Goal: Task Accomplishment & Management: Use online tool/utility

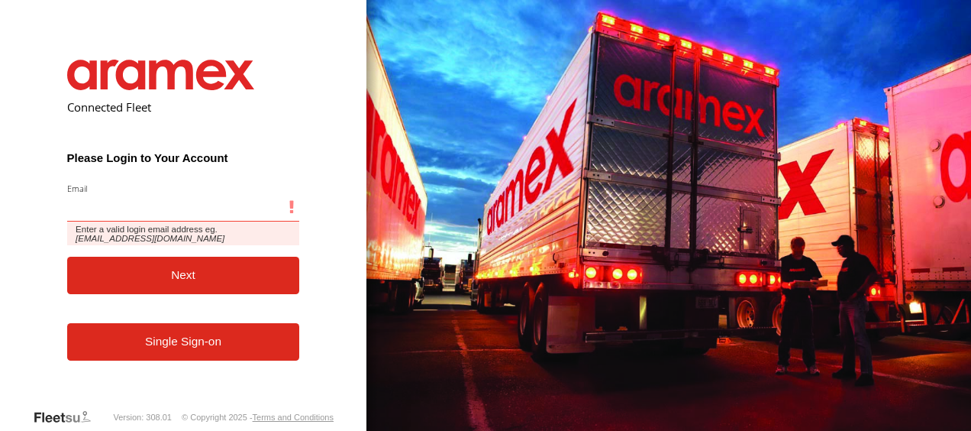
click at [225, 208] on input "Email" at bounding box center [183, 207] width 233 height 27
type input "**********"
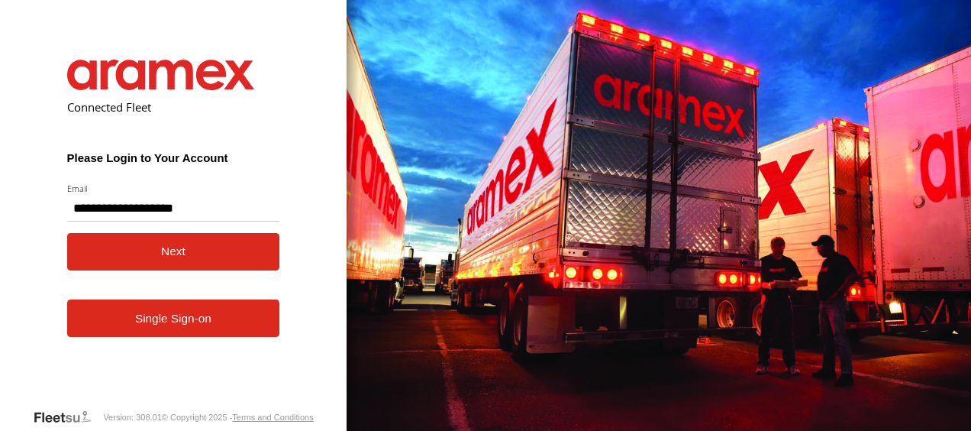
click at [236, 253] on button "Next" at bounding box center [173, 251] width 213 height 37
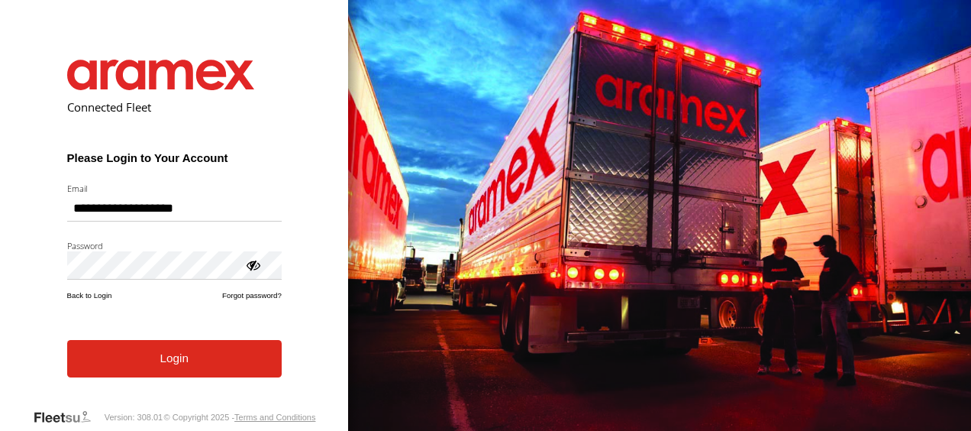
click at [191, 377] on button "Login" at bounding box center [174, 358] width 215 height 37
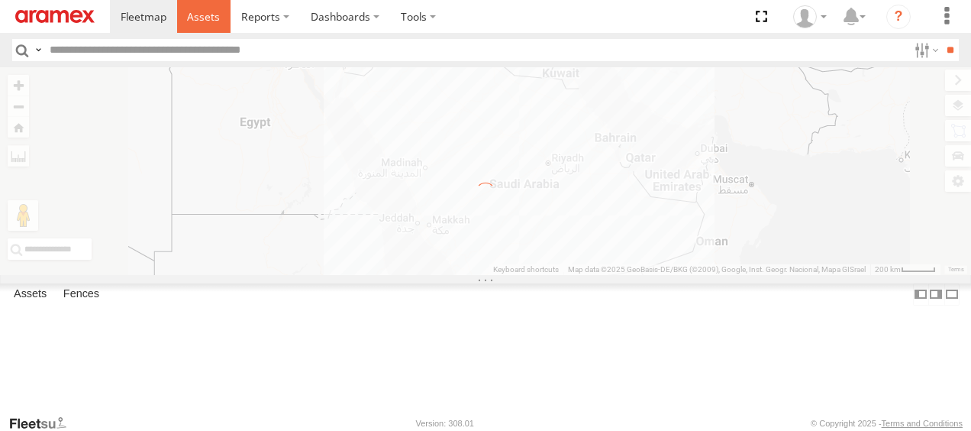
click at [191, 20] on span at bounding box center [203, 16] width 33 height 15
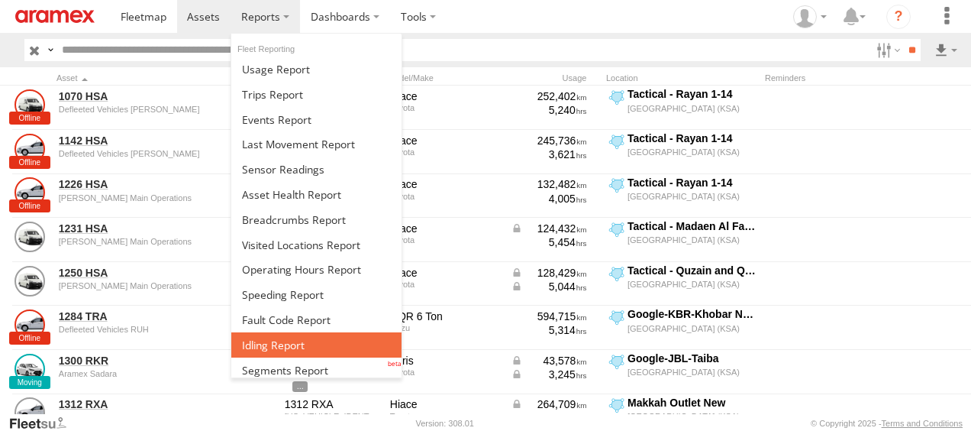
drag, startPoint x: 0, startPoint y: 0, endPoint x: 286, endPoint y: 353, distance: 454.0
click at [286, 353] on link at bounding box center [316, 344] width 170 height 25
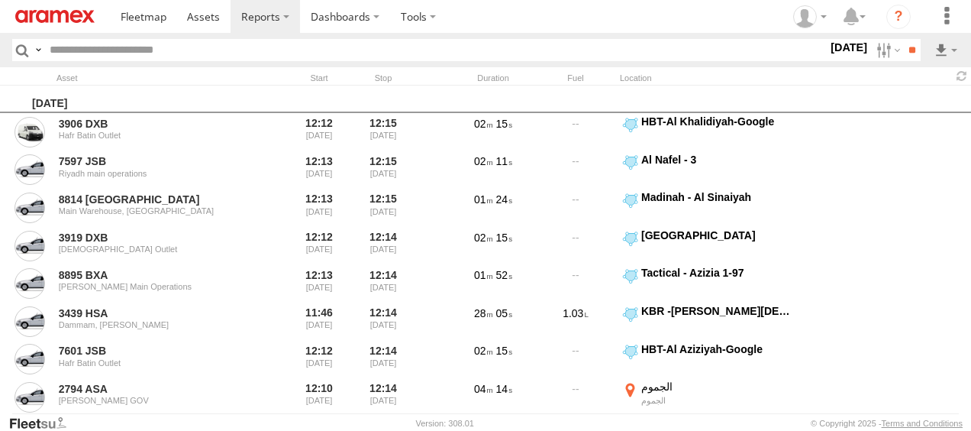
click at [841, 46] on label "27 Sep 25" at bounding box center [849, 47] width 43 height 17
click at [0, 0] on label at bounding box center [0, 0] width 0 height 0
click at [910, 47] on input "**" at bounding box center [912, 50] width 18 height 22
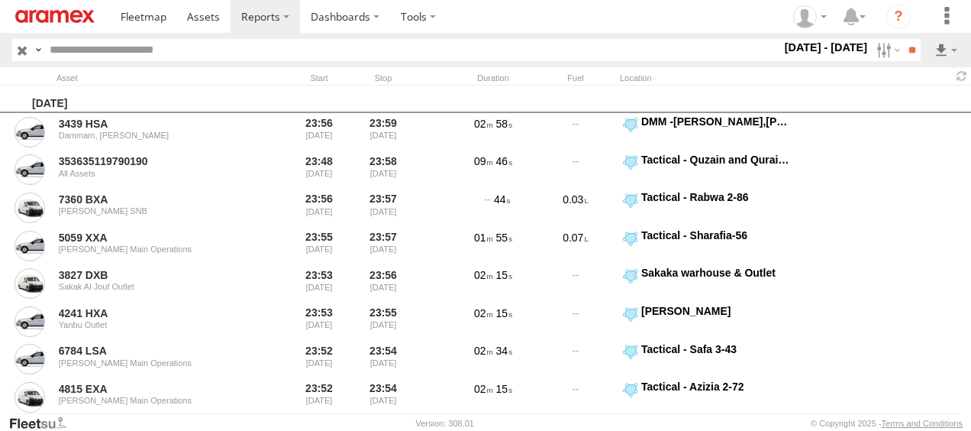
click at [845, 44] on label "[DATE] - [DATE]" at bounding box center [826, 47] width 89 height 17
click at [877, 53] on label at bounding box center [887, 50] width 33 height 22
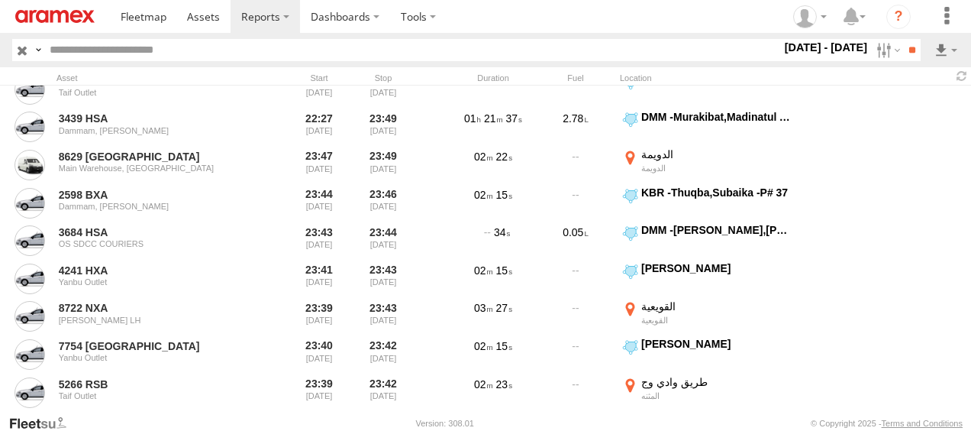
scroll to position [593, 0]
click at [0, 0] on span "RUH - [GEOGRAPHIC_DATA]" at bounding box center [0, 0] width 0 height 0
click at [0, 0] on span "[PERSON_NAME]" at bounding box center [0, 0] width 0 height 0
click at [0, 0] on div "Defleeted Vehicles RUH" at bounding box center [0, 0] width 0 height 0
click at [0, 0] on span "Defleeted Vehicles RUH" at bounding box center [0, 0] width 0 height 0
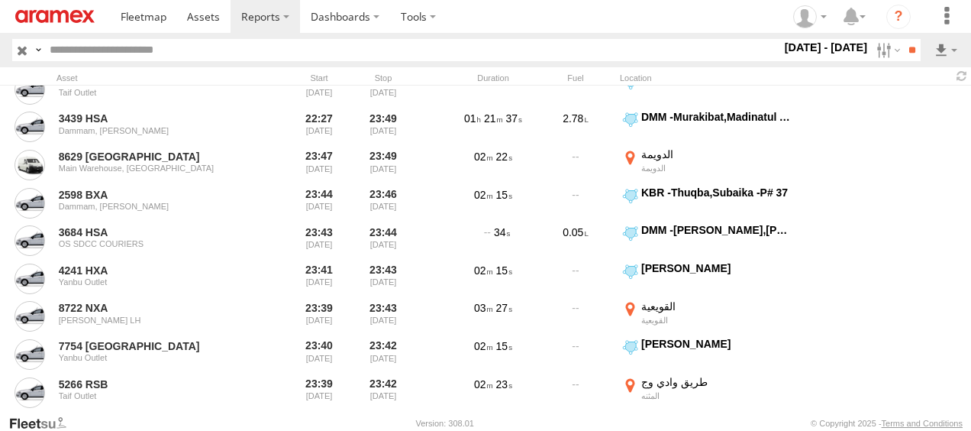
click at [0, 0] on span "> 10min" at bounding box center [0, 0] width 0 height 0
click at [917, 52] on input "**" at bounding box center [912, 50] width 18 height 22
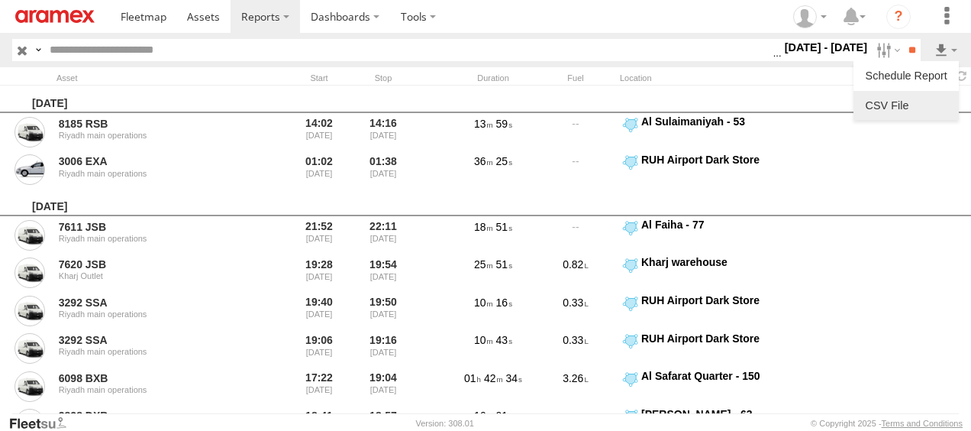
click at [937, 97] on link at bounding box center [906, 105] width 93 height 23
click at [929, 108] on link at bounding box center [906, 105] width 93 height 23
click at [828, 50] on label "22 - 26 Sep 25" at bounding box center [826, 47] width 89 height 17
click at [0, 0] on label at bounding box center [0, 0] width 0 height 0
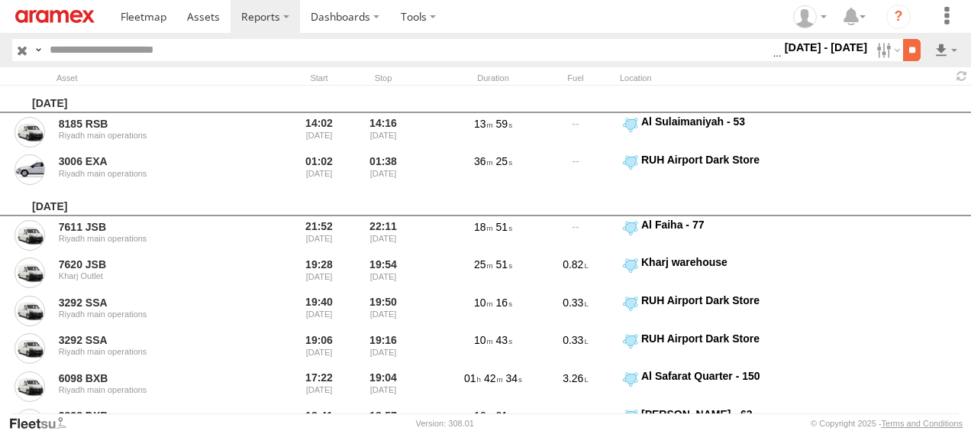
click at [910, 53] on input "**" at bounding box center [912, 50] width 18 height 22
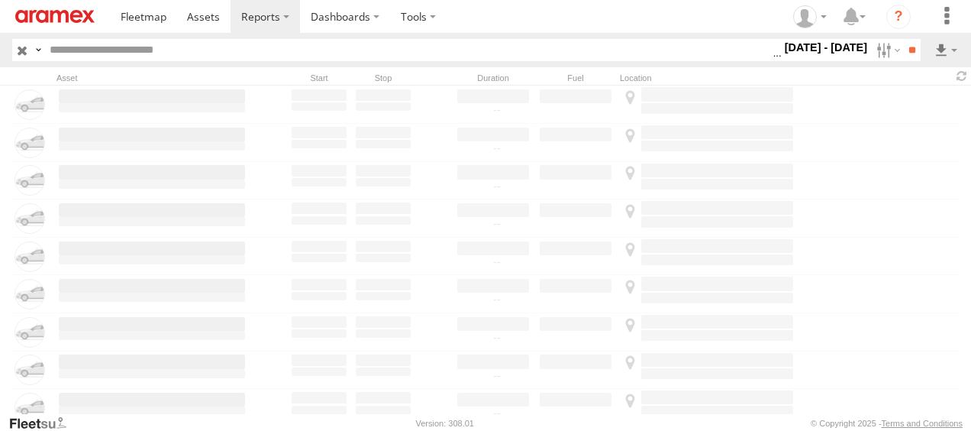
click at [808, 52] on label "22 - 23 Sep 25" at bounding box center [826, 47] width 89 height 17
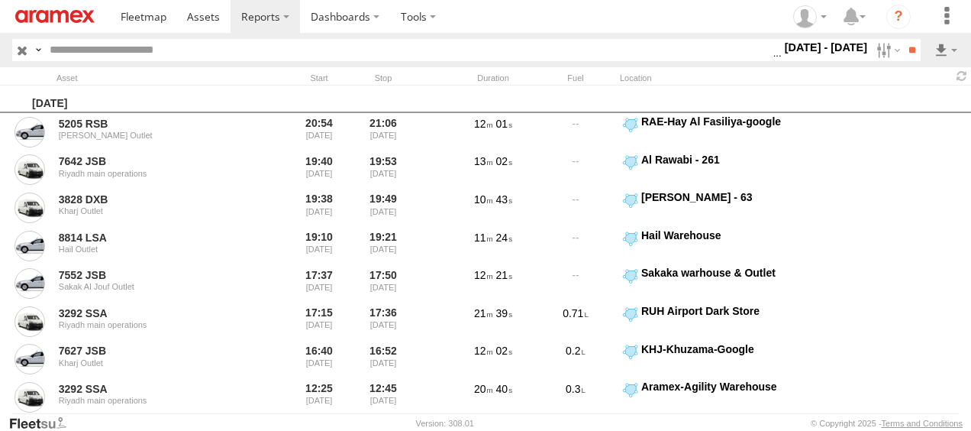
click at [0, 0] on label at bounding box center [0, 0] width 0 height 0
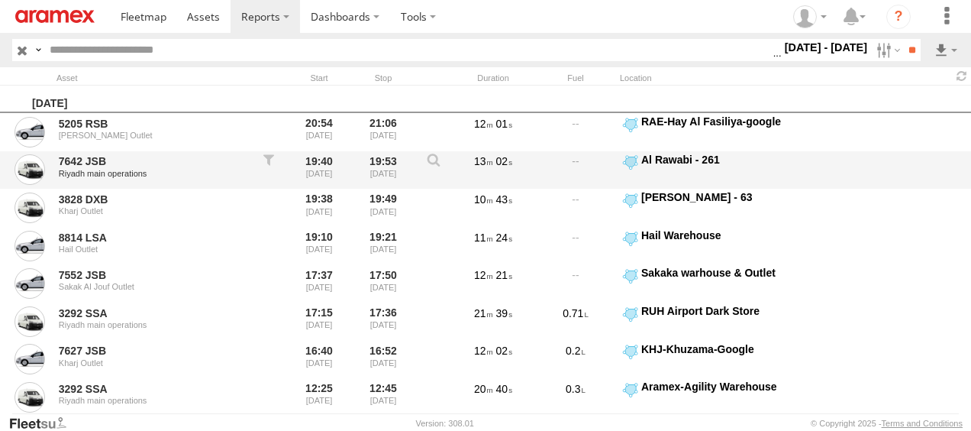
click at [944, 180] on div "7642 JSB Riyadh main operations 19:40 23/09/2025 19:53 23/09/2025 13 02 Al Rawa…" at bounding box center [485, 170] width 971 height 38
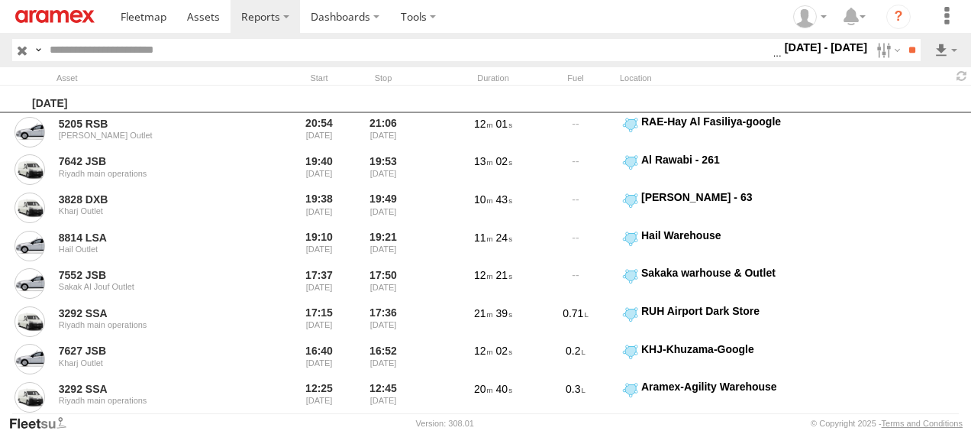
scroll to position [614, 0]
click at [909, 50] on input "**" at bounding box center [912, 50] width 18 height 22
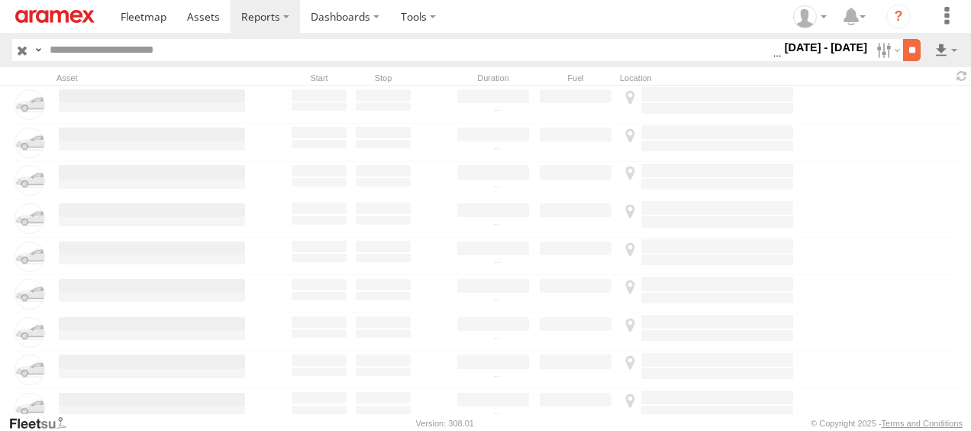
scroll to position [0, 0]
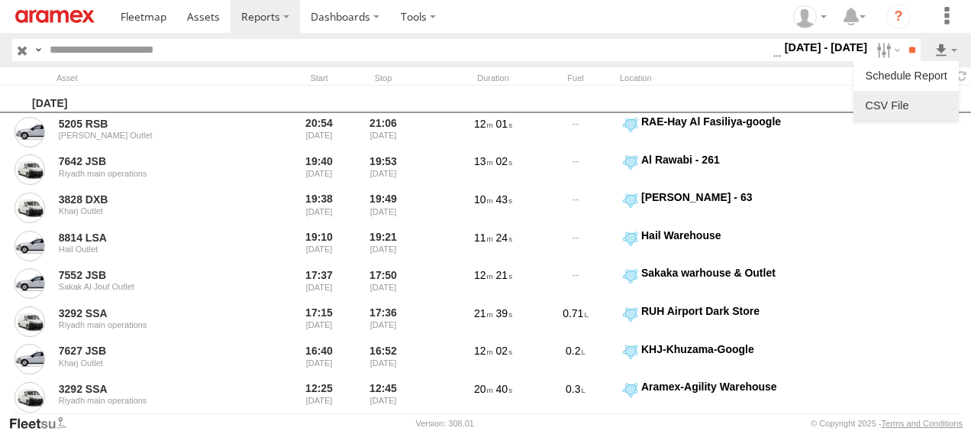
click at [924, 96] on link at bounding box center [906, 105] width 93 height 23
click at [845, 52] on label "22 - 23 Sep 25" at bounding box center [826, 47] width 89 height 17
click at [0, 0] on label at bounding box center [0, 0] width 0 height 0
drag, startPoint x: 903, startPoint y: 154, endPoint x: 890, endPoint y: 153, distance: 12.2
click at [0, 0] on label at bounding box center [0, 0] width 0 height 0
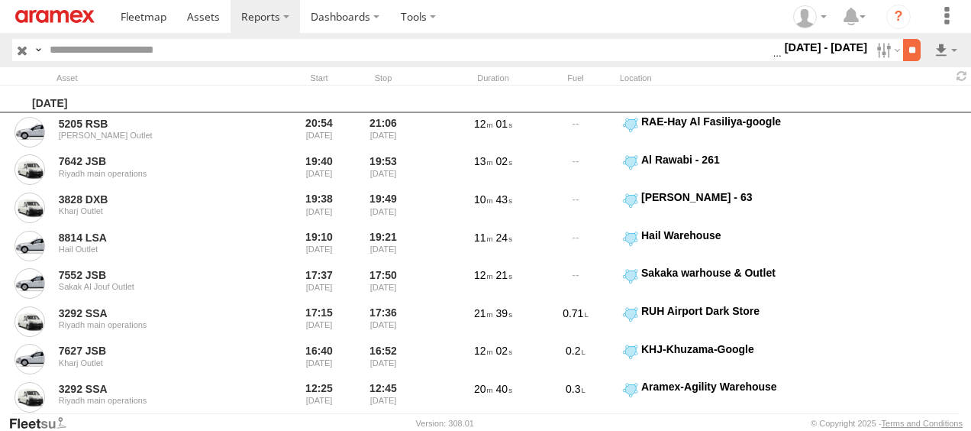
click at [907, 52] on input "**" at bounding box center [912, 50] width 18 height 22
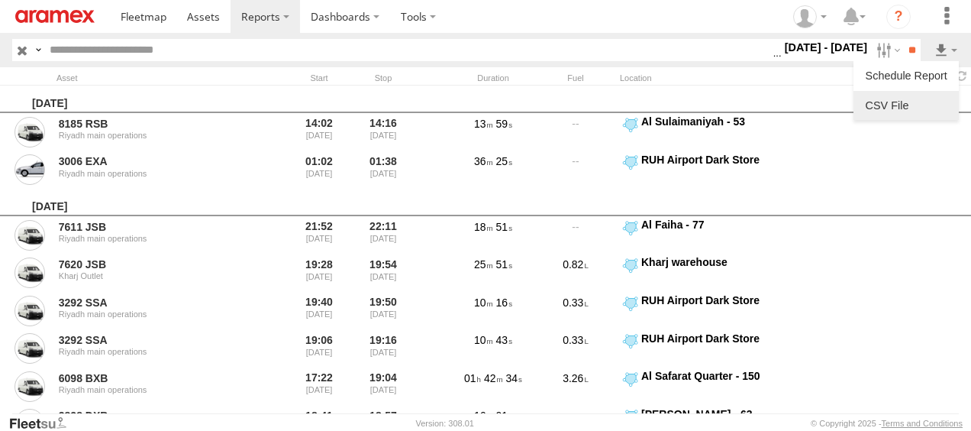
click at [936, 102] on link at bounding box center [906, 105] width 93 height 23
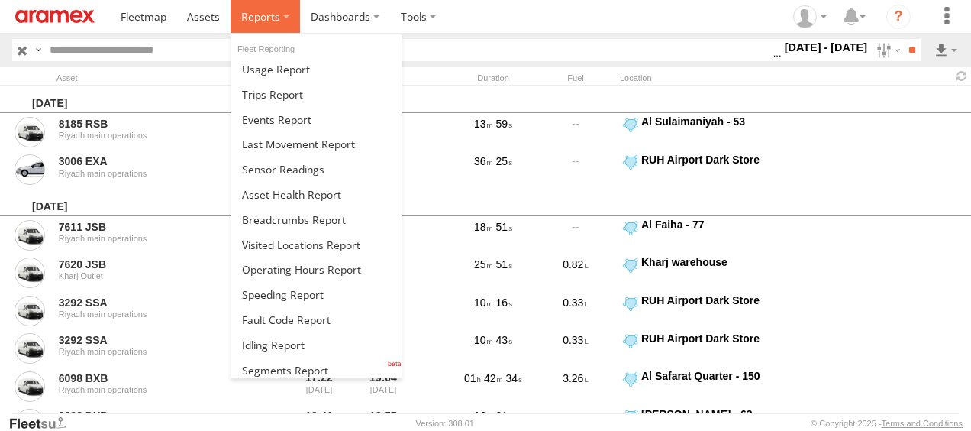
click at [295, 19] on label at bounding box center [265, 16] width 69 height 33
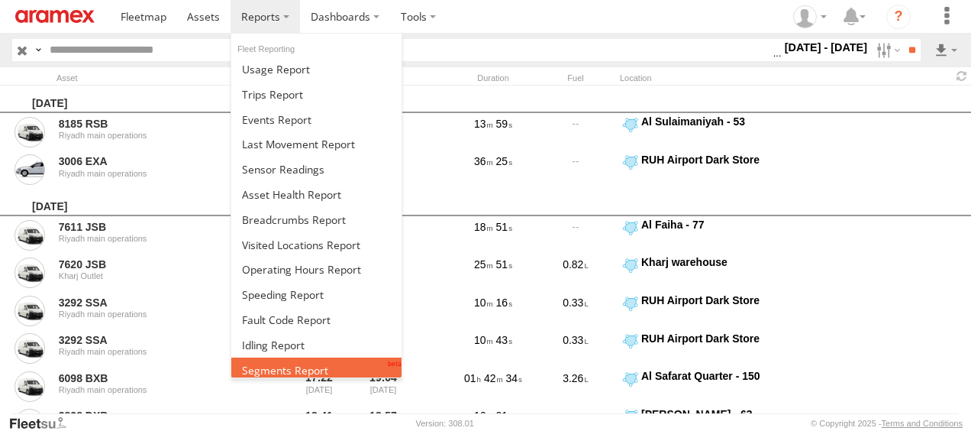
click at [290, 368] on span at bounding box center [285, 370] width 86 height 15
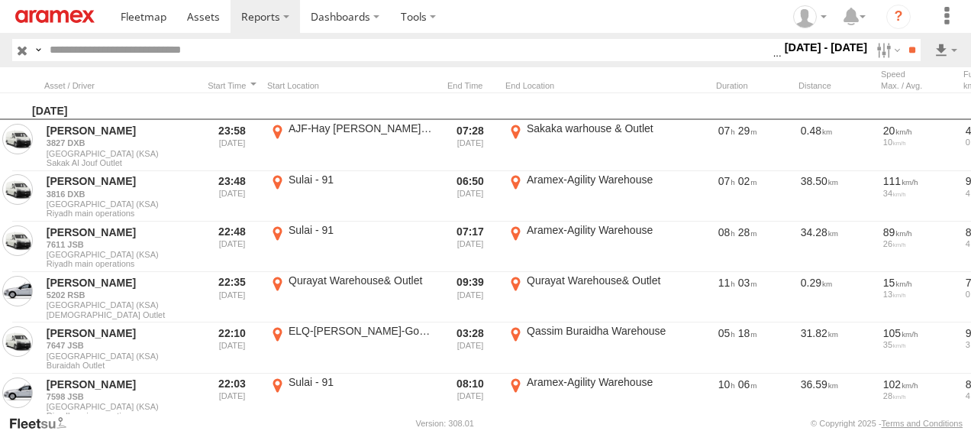
click at [815, 49] on label "[DATE] - [DATE]" at bounding box center [826, 47] width 89 height 17
click at [0, 0] on label at bounding box center [0, 0] width 0 height 0
click at [910, 57] on input "**" at bounding box center [912, 50] width 18 height 22
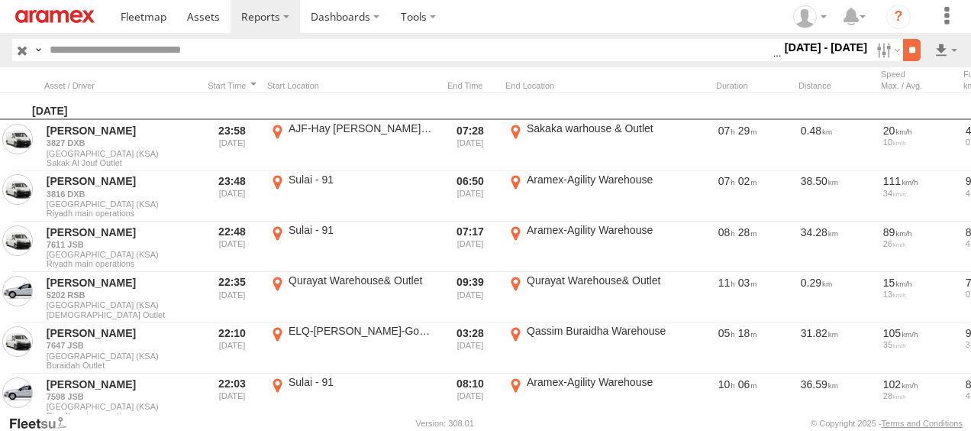
scroll to position [0, 0]
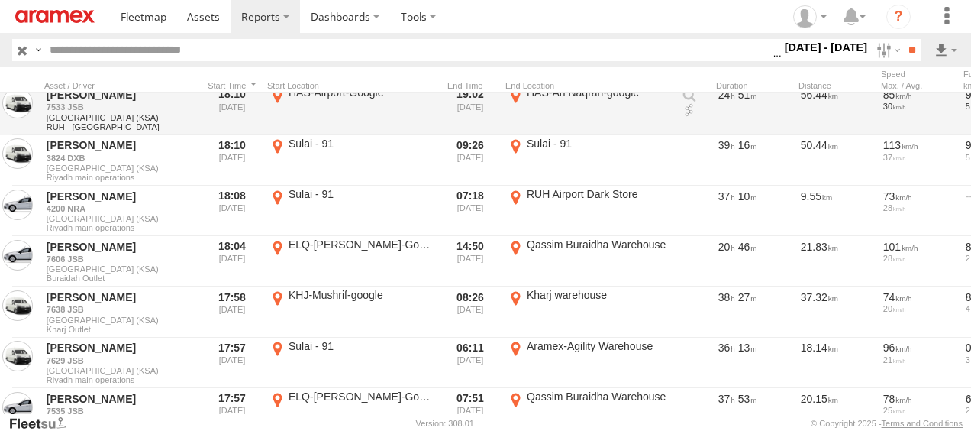
scroll to position [7357, 0]
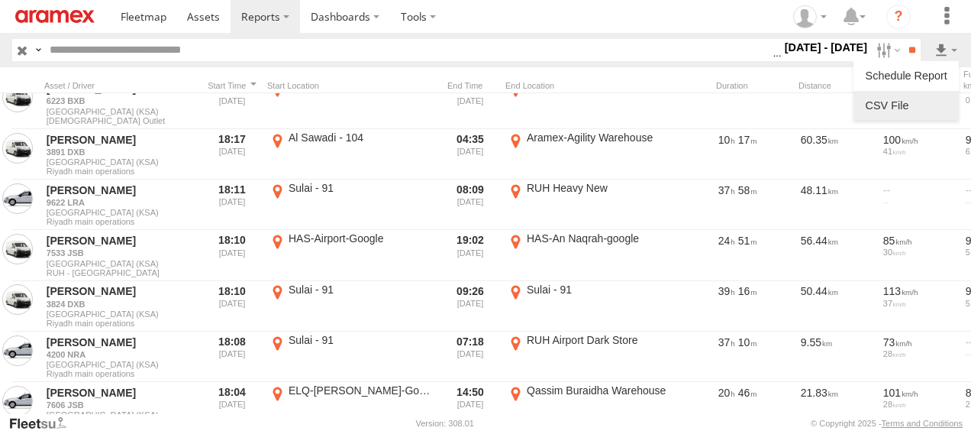
click at [930, 102] on link at bounding box center [906, 105] width 93 height 23
